Goal: Obtain resource: Download file/media

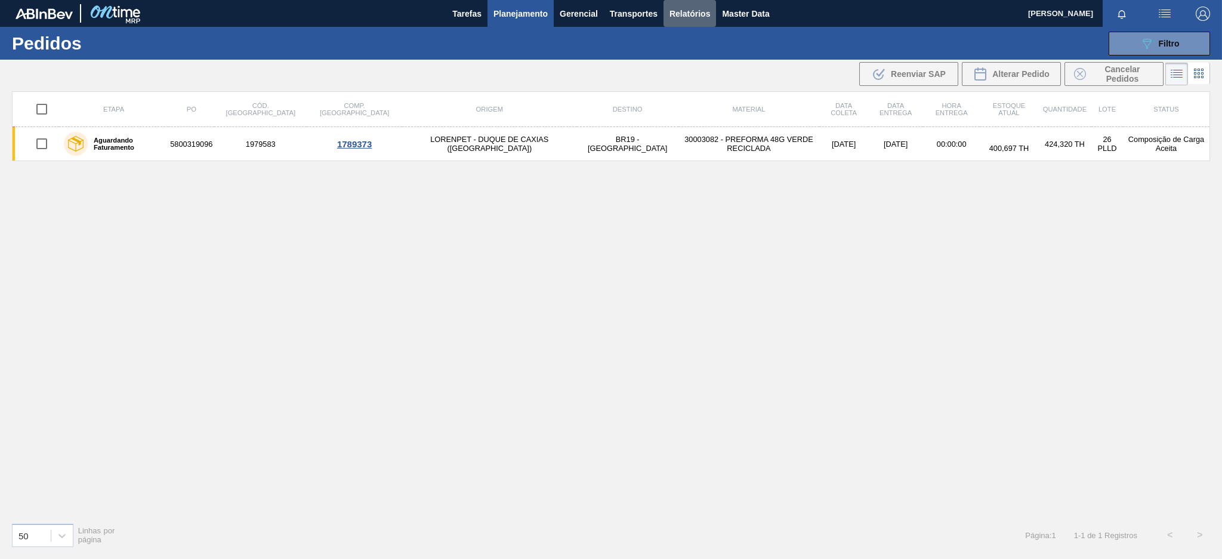
click at [683, 12] on span "Relatórios" at bounding box center [690, 14] width 41 height 14
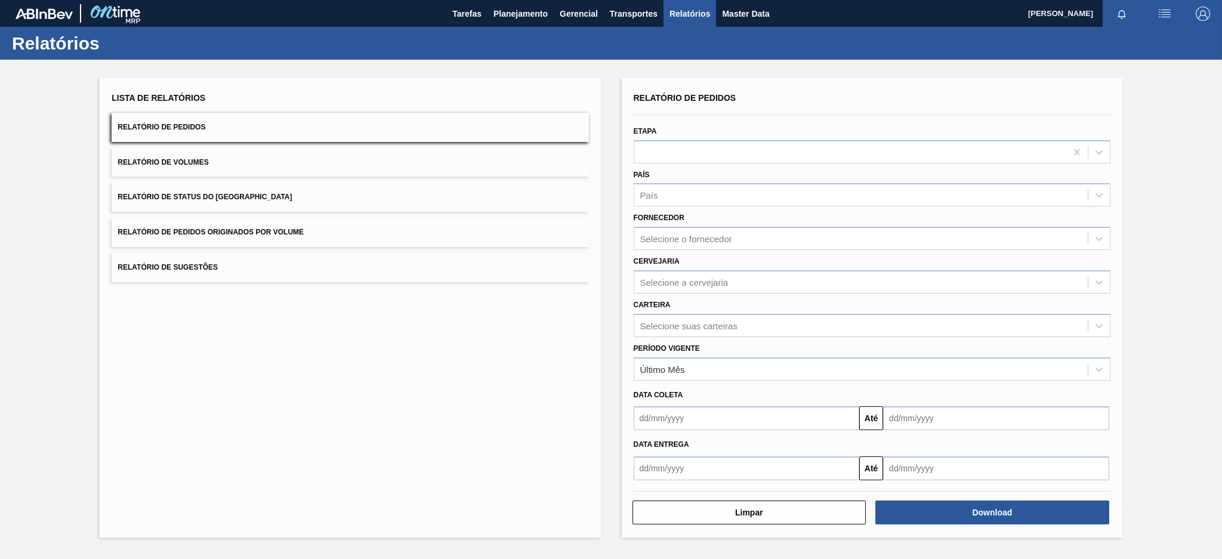
click at [299, 235] on span "Relatório de Pedidos Originados por Volume" at bounding box center [211, 232] width 186 height 8
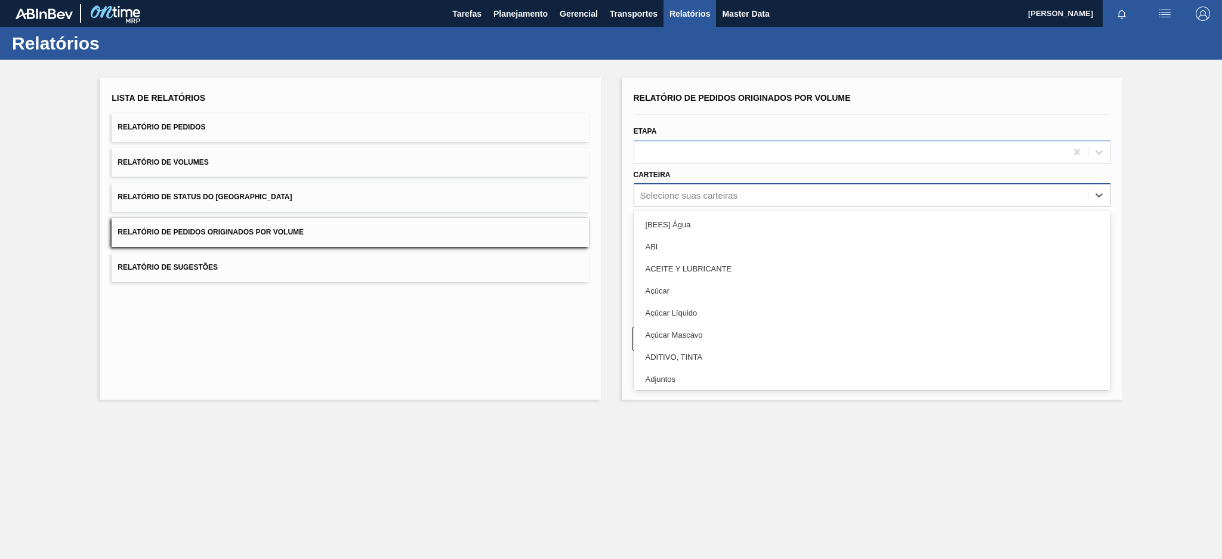
click at [778, 193] on div "Selecione suas carteiras" at bounding box center [861, 195] width 454 height 17
type input "pre"
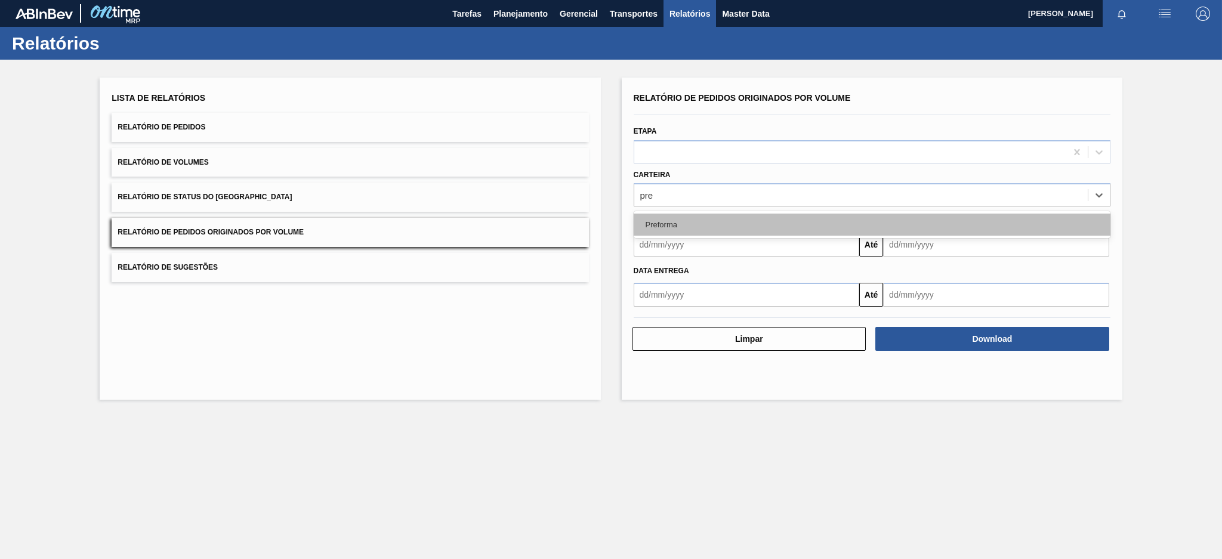
click at [755, 221] on div "Preforma" at bounding box center [872, 225] width 477 height 22
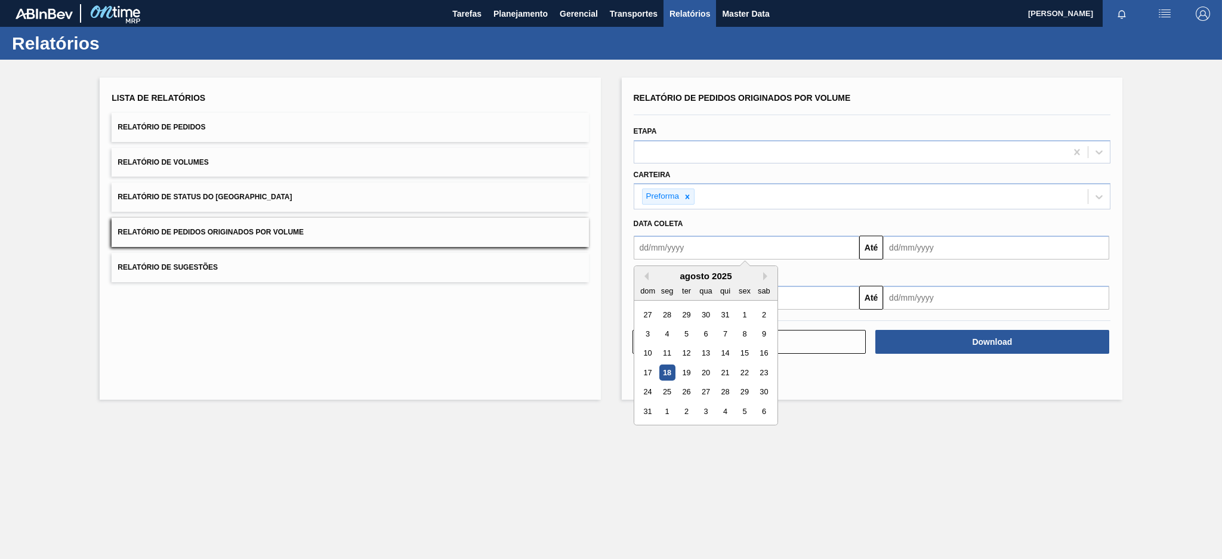
click at [755, 249] on input "text" at bounding box center [747, 248] width 226 height 24
click at [645, 276] on button "Previous Month" at bounding box center [644, 276] width 8 height 8
click at [645, 351] on div "13" at bounding box center [648, 354] width 16 height 16
type input "[DATE]"
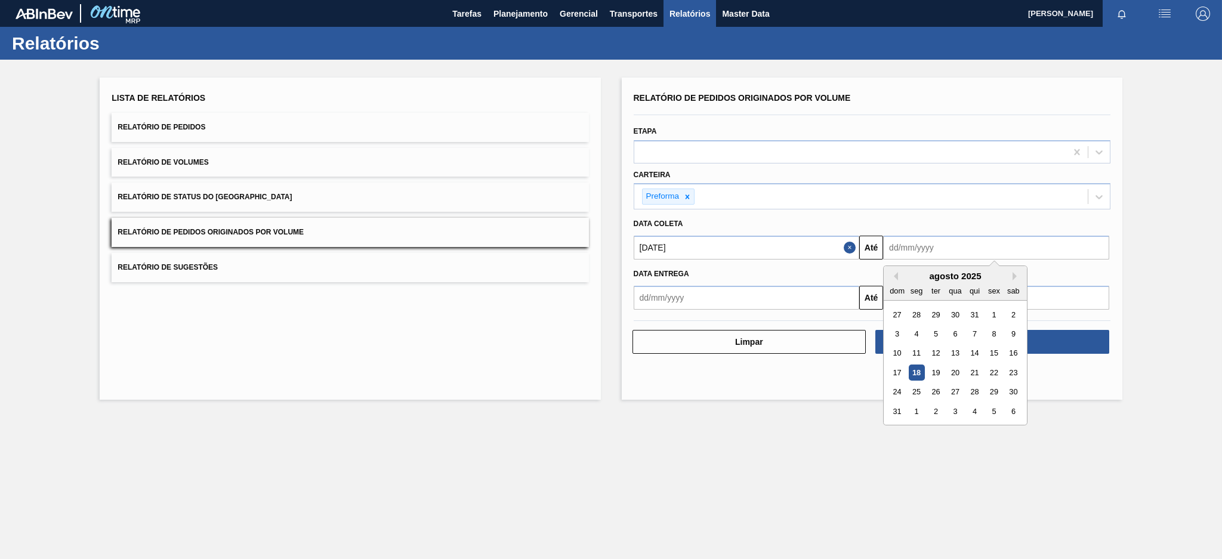
click at [920, 245] on input "text" at bounding box center [996, 248] width 226 height 24
drag, startPoint x: 917, startPoint y: 373, endPoint x: 909, endPoint y: 377, distance: 9.1
click at [909, 377] on div "18" at bounding box center [917, 373] width 16 height 16
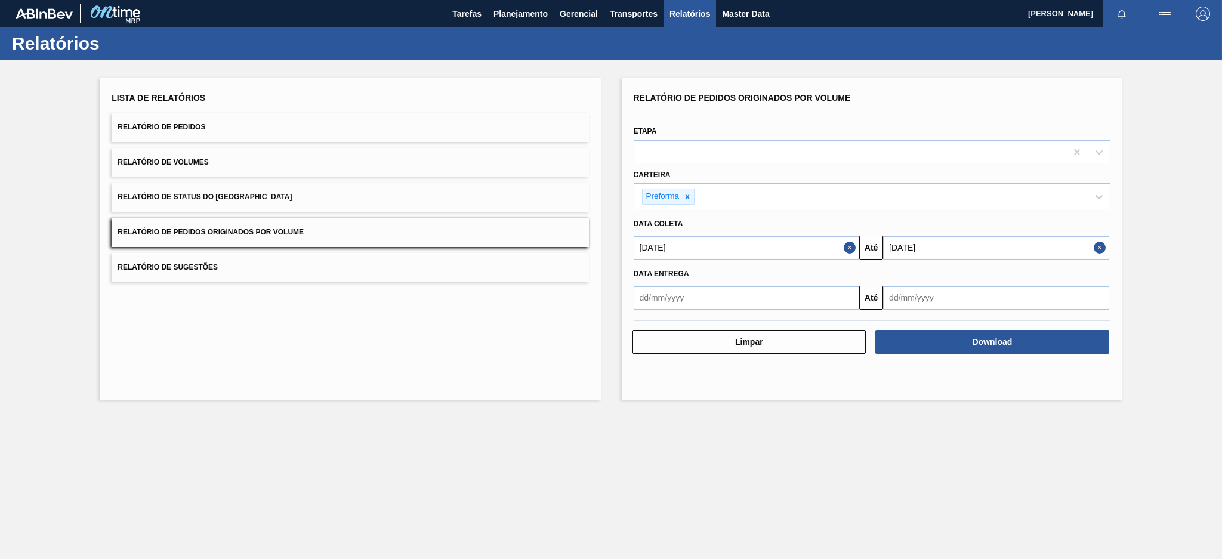
type input "[DATE]"
click at [909, 377] on div "Relatório de Pedidos Originados por Volume Etapa Carteira Preforma Data coleta …" at bounding box center [872, 239] width 501 height 322
click at [1038, 344] on button "Download" at bounding box center [993, 342] width 234 height 24
